Goal: Navigation & Orientation: Find specific page/section

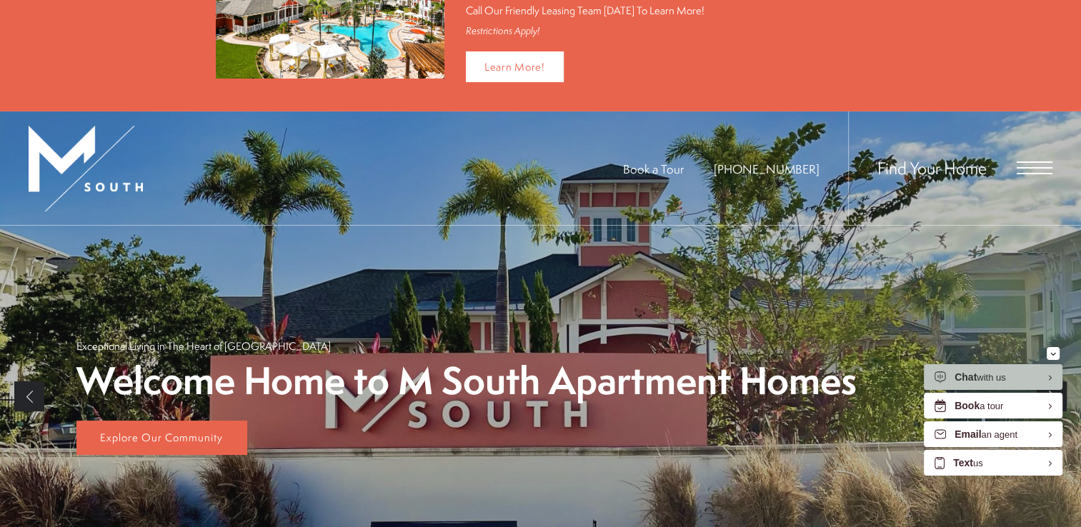
scroll to position [86, 0]
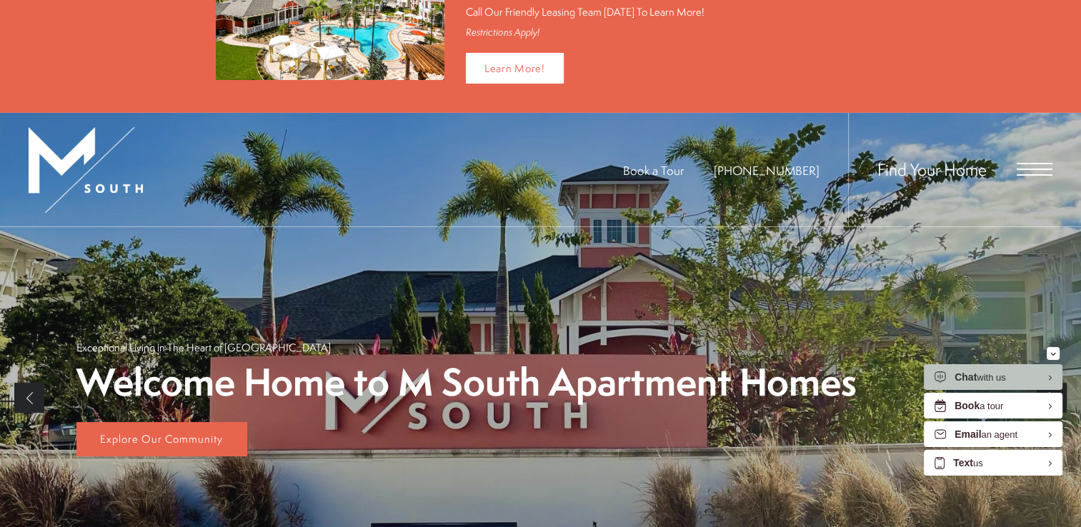
click at [1010, 170] on div "Find Your Home" at bounding box center [950, 170] width 204 height 114
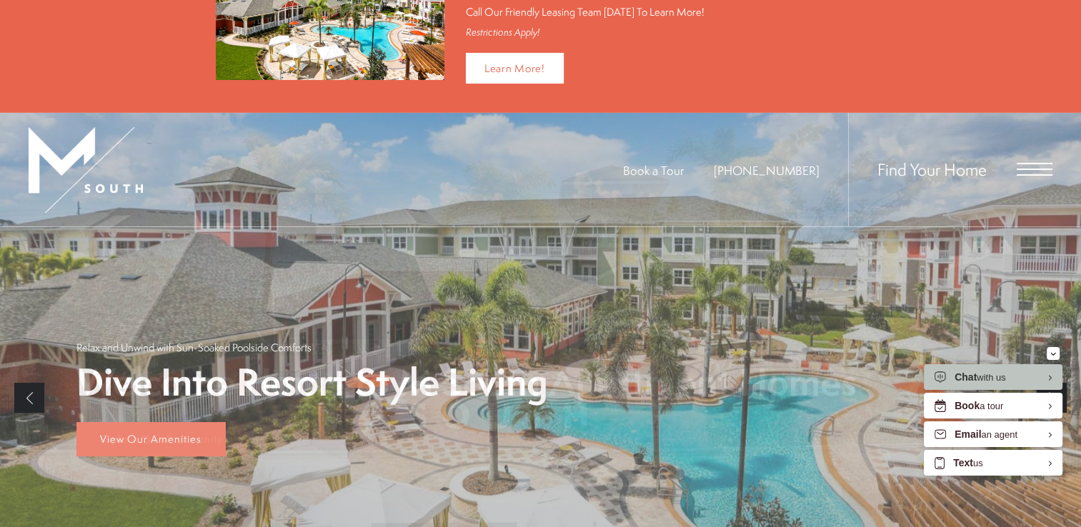
click at [1027, 169] on span "Open Menu" at bounding box center [1034, 169] width 36 height 1
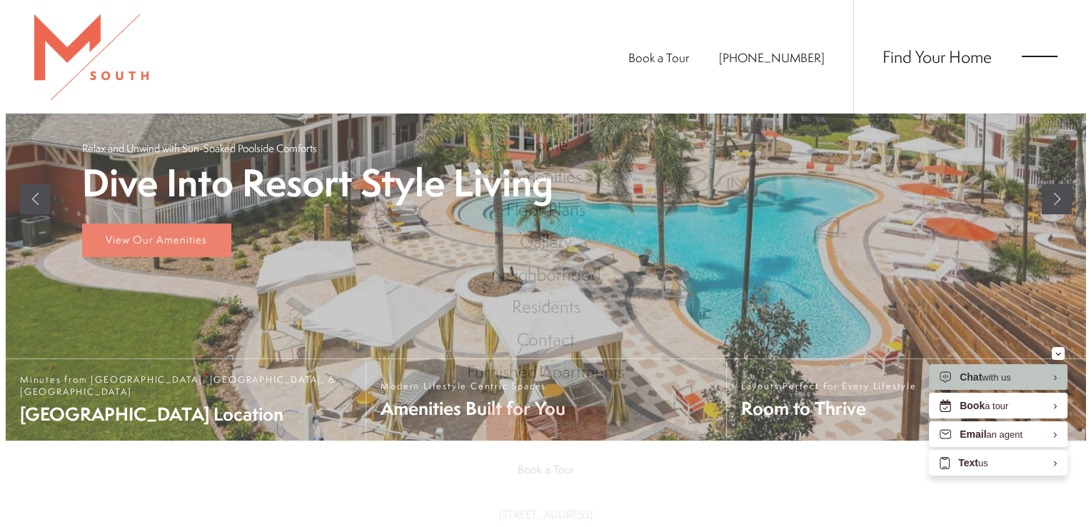
scroll to position [0, 0]
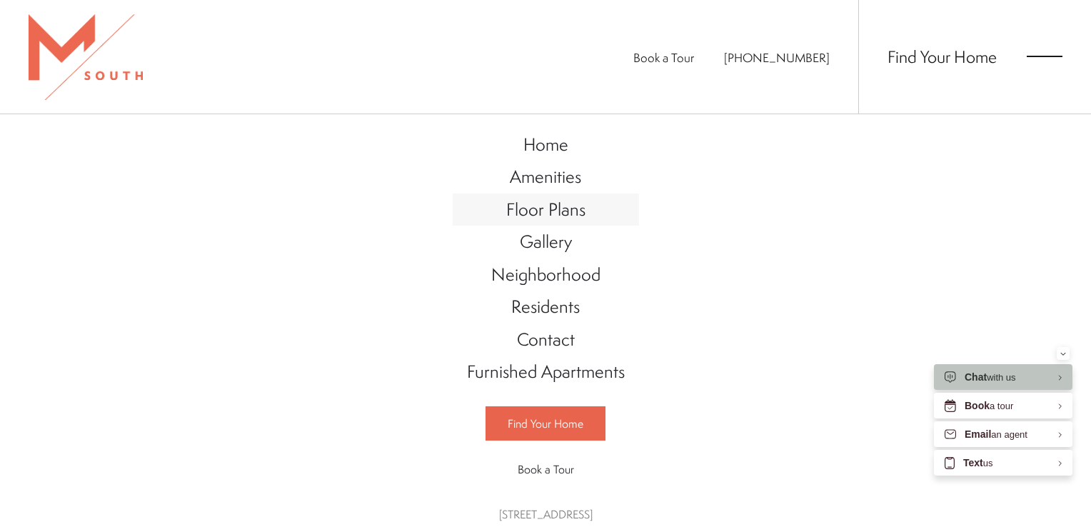
click at [561, 201] on span "Floor Plans" at bounding box center [545, 209] width 79 height 24
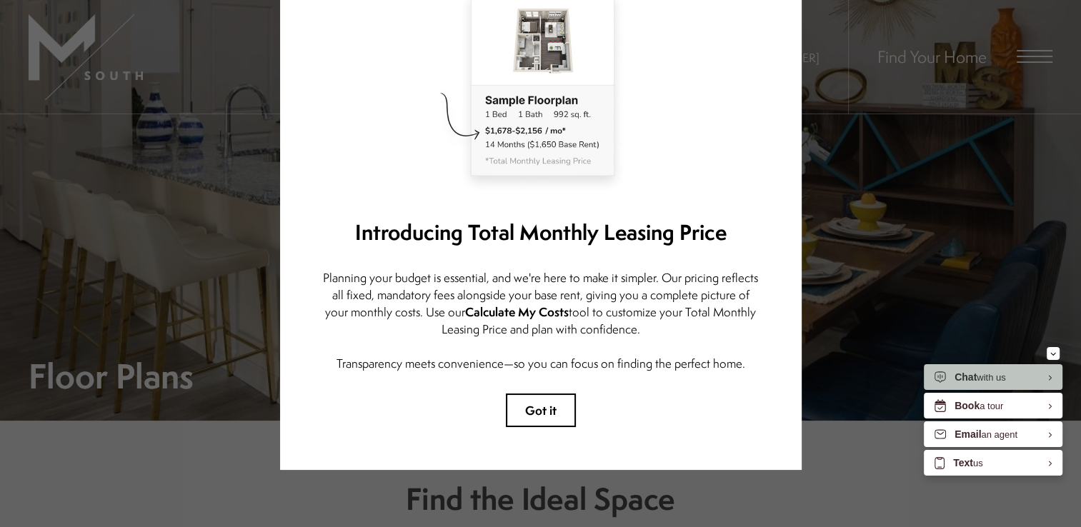
scroll to position [57, 0]
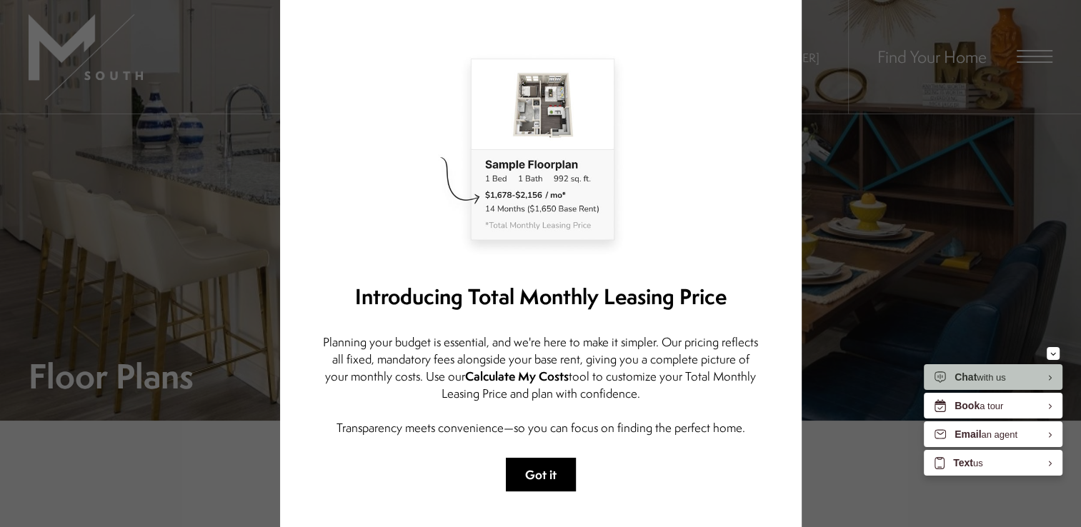
click at [528, 466] on button "Got it" at bounding box center [541, 475] width 70 height 34
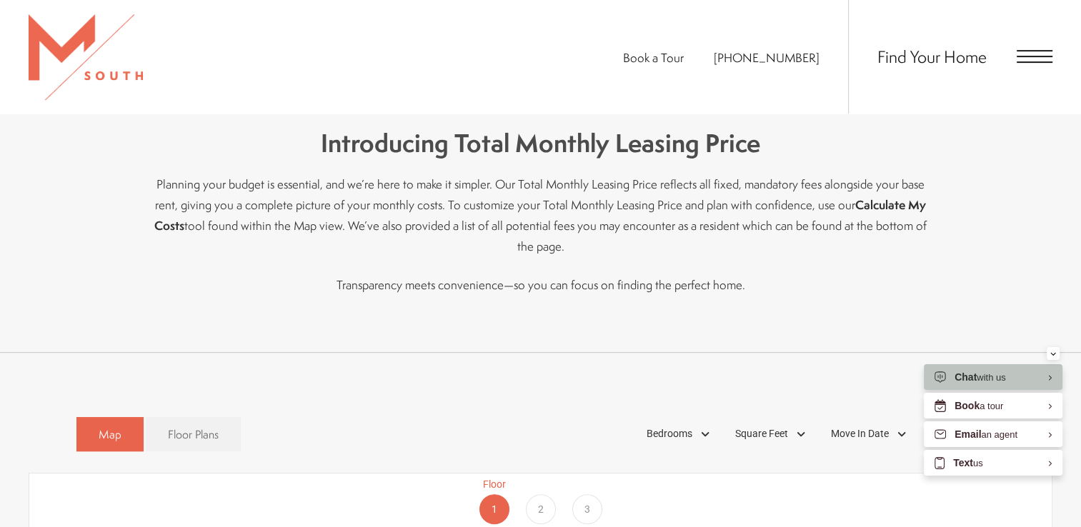
scroll to position [746, 0]
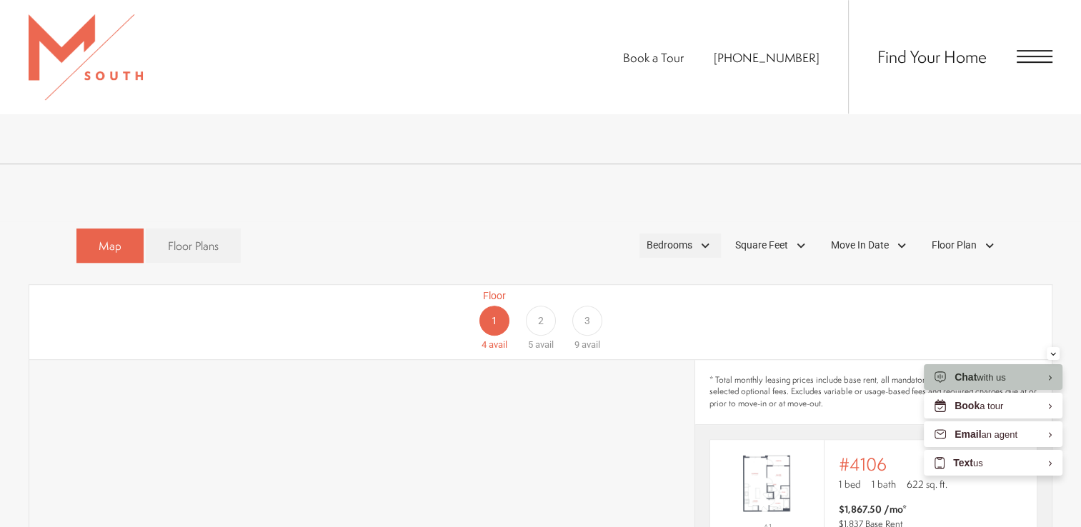
click at [701, 234] on div "Bedrooms" at bounding box center [679, 246] width 81 height 24
click at [625, 278] on span "1 Bedroom" at bounding box center [652, 286] width 71 height 16
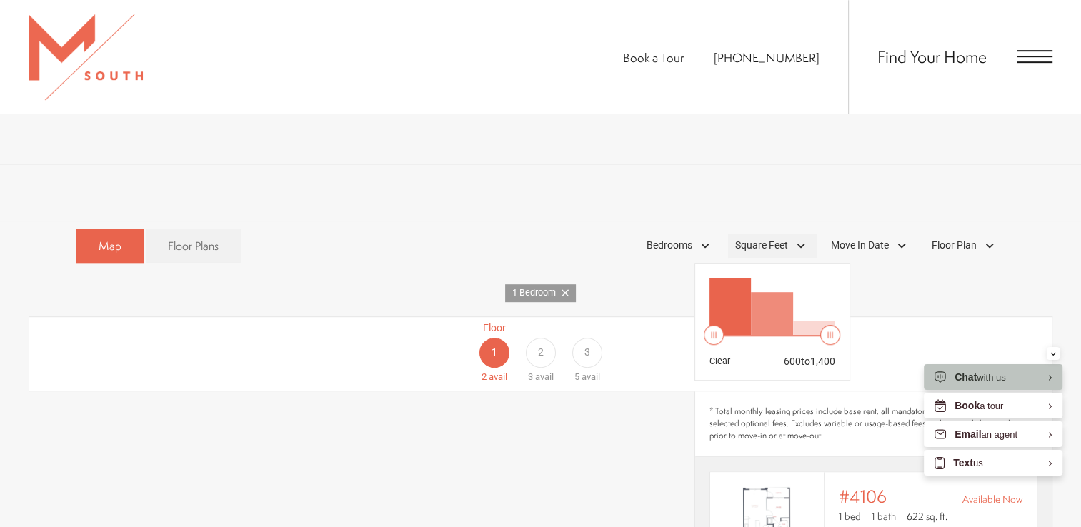
click at [770, 238] on span "Square Feet" at bounding box center [761, 245] width 53 height 15
drag, startPoint x: 826, startPoint y: 319, endPoint x: 743, endPoint y: 322, distance: 83.6
click at [743, 326] on div at bounding box center [742, 335] width 19 height 19
click at [966, 238] on span "Floor Plan" at bounding box center [953, 245] width 45 height 15
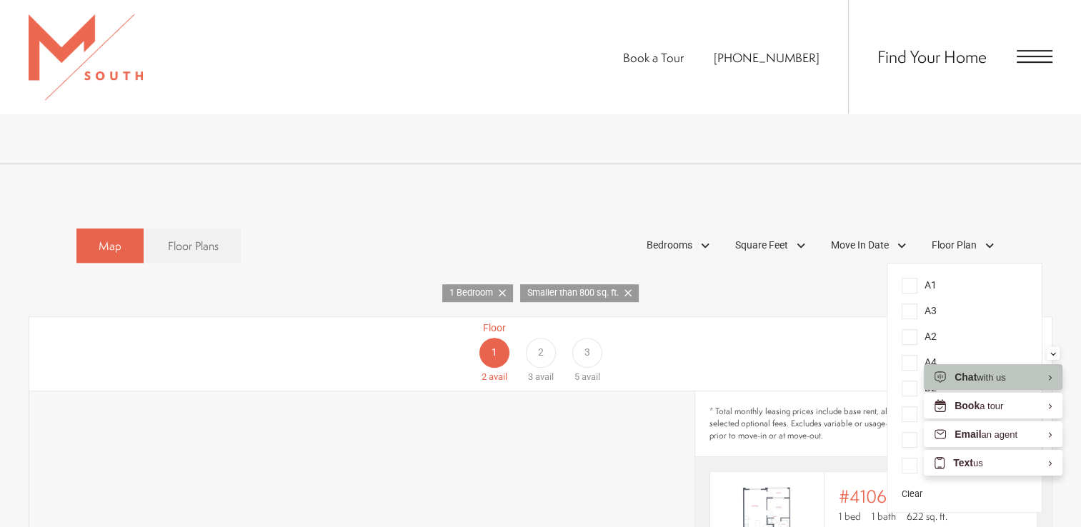
click at [909, 329] on span "A2" at bounding box center [918, 337] width 35 height 16
click at [789, 321] on div "Floor 1 0 avail Floor 2 2 avail Floor 3 1 avail" at bounding box center [982, 353] width 1022 height 64
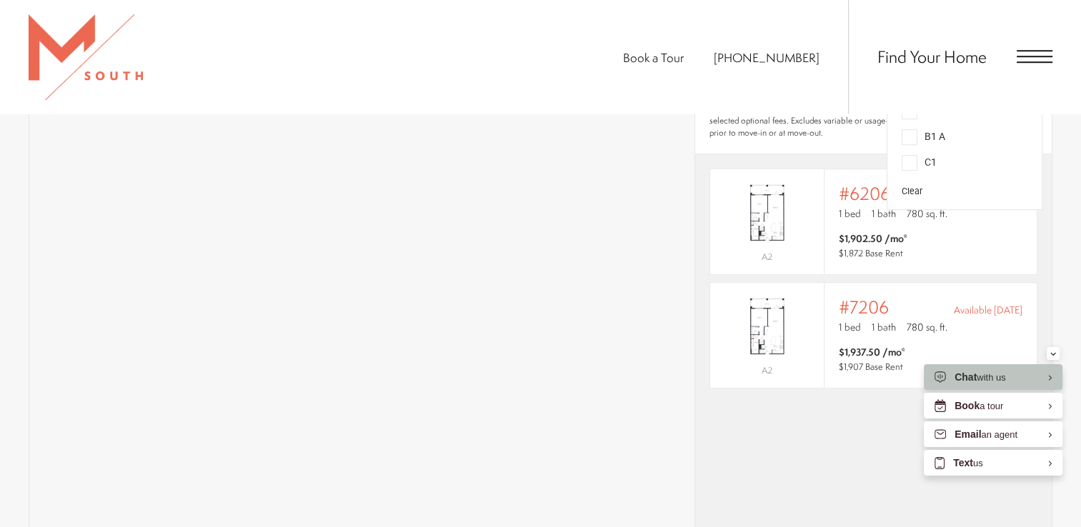
scroll to position [1048, 0]
